Goal: Task Accomplishment & Management: Manage account settings

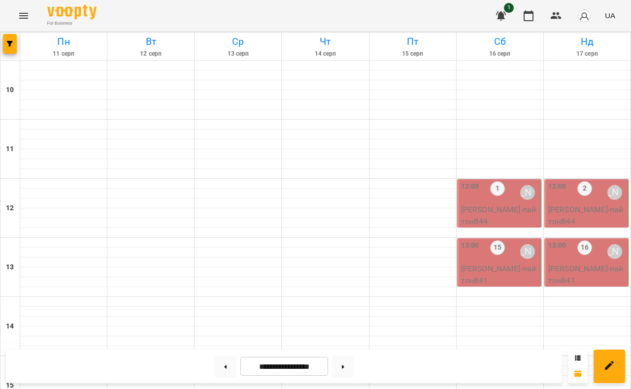
scroll to position [449, 0]
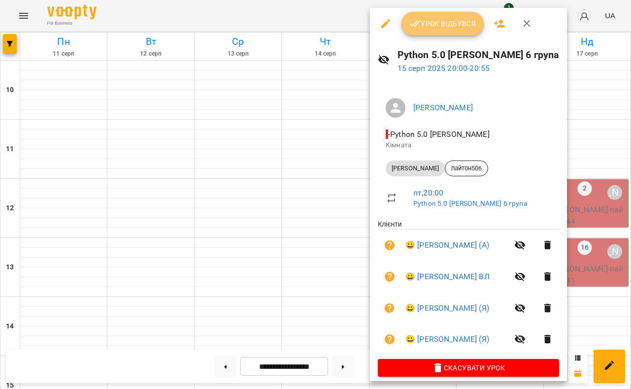
click at [452, 25] on span "Урок відбувся" at bounding box center [442, 24] width 67 height 12
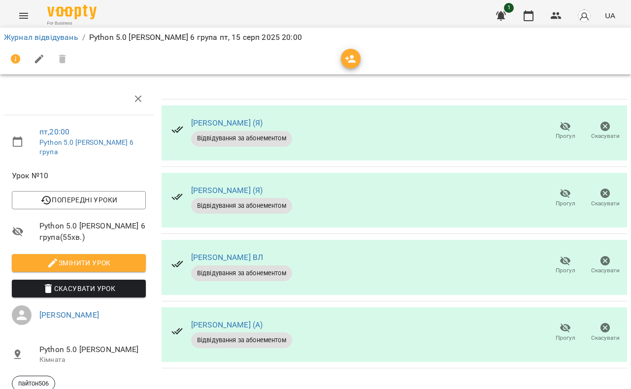
scroll to position [60, 0]
click at [562, 257] on icon "button" at bounding box center [565, 261] width 11 height 9
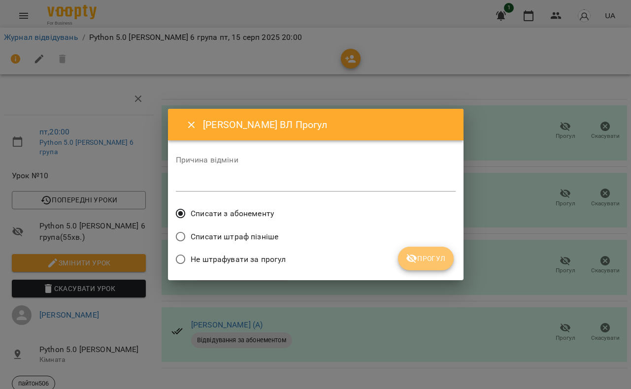
click at [427, 255] on span "Прогул" at bounding box center [426, 259] width 40 height 12
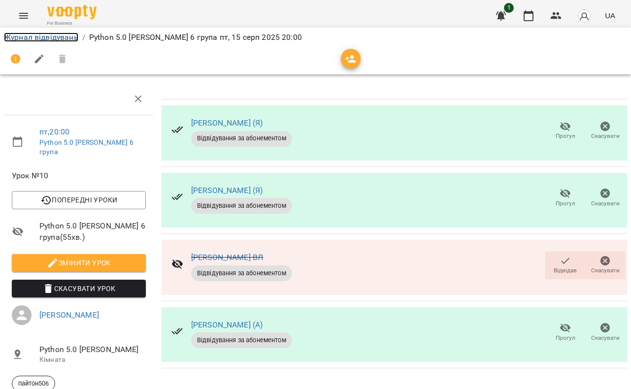
click at [58, 35] on link "Журнал відвідувань" at bounding box center [41, 37] width 74 height 9
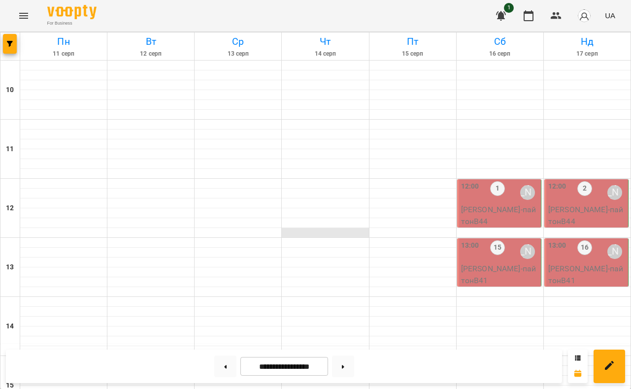
scroll to position [484, 0]
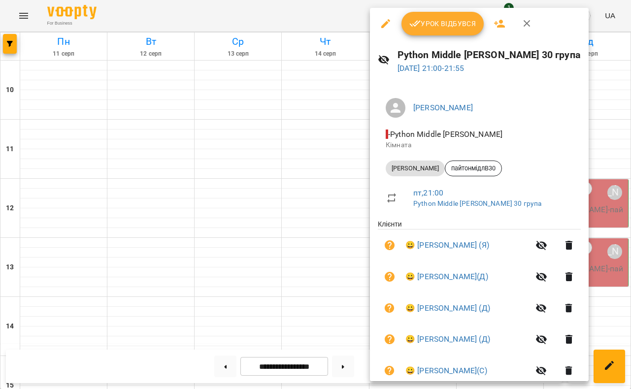
click at [197, 14] on div at bounding box center [315, 194] width 631 height 389
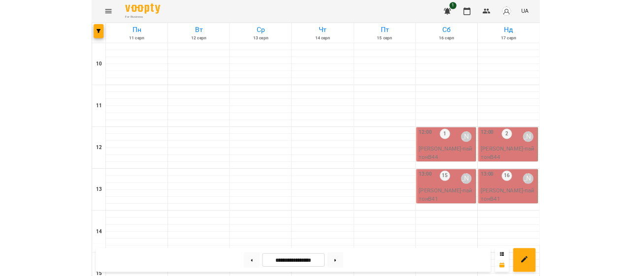
scroll to position [0, 0]
